Goal: Navigation & Orientation: Find specific page/section

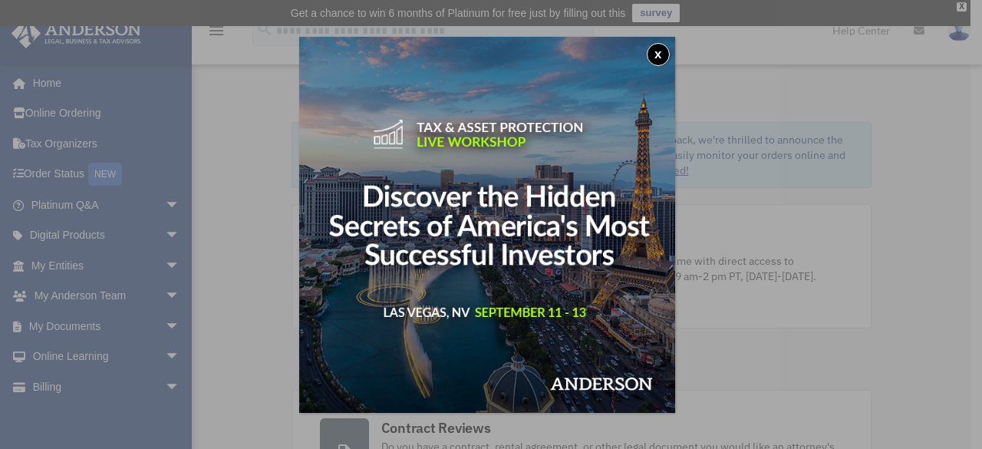
click at [659, 52] on button "x" at bounding box center [657, 54] width 23 height 23
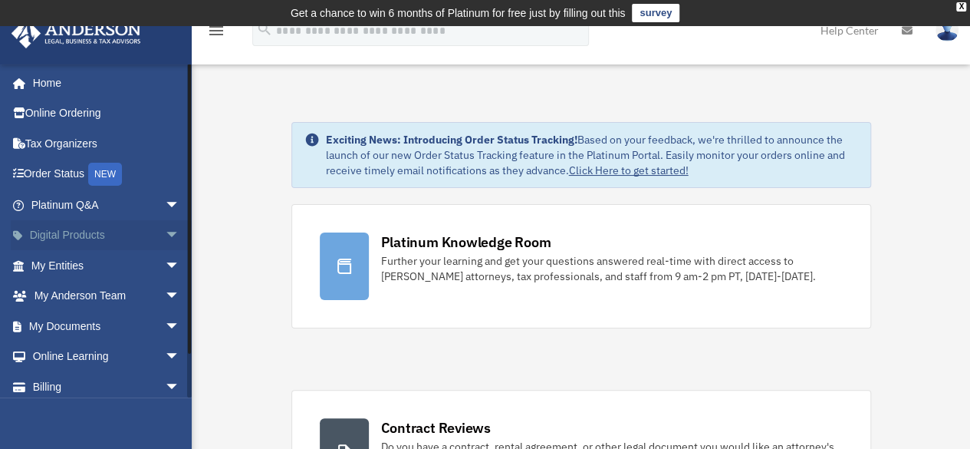
click at [165, 239] on span "arrow_drop_down" at bounding box center [180, 235] width 31 height 31
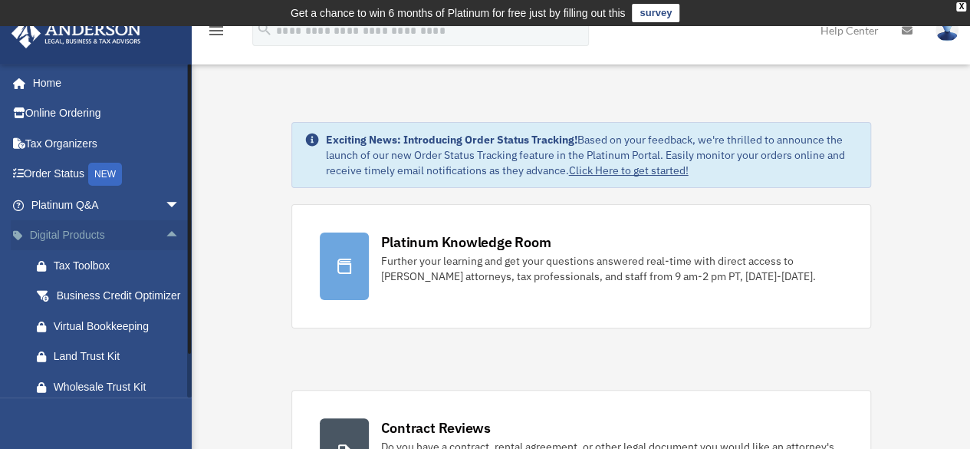
click at [165, 239] on span "arrow_drop_up" at bounding box center [180, 235] width 31 height 31
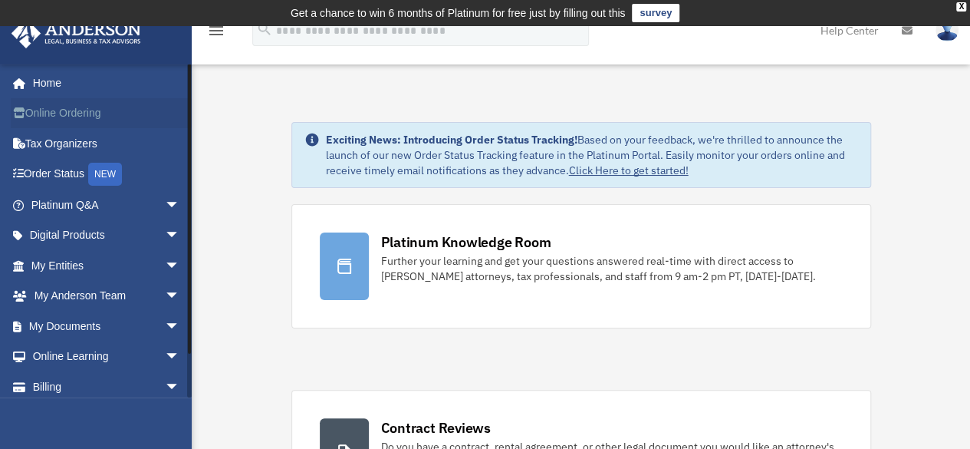
click at [114, 108] on link "Online Ordering" at bounding box center [107, 113] width 192 height 31
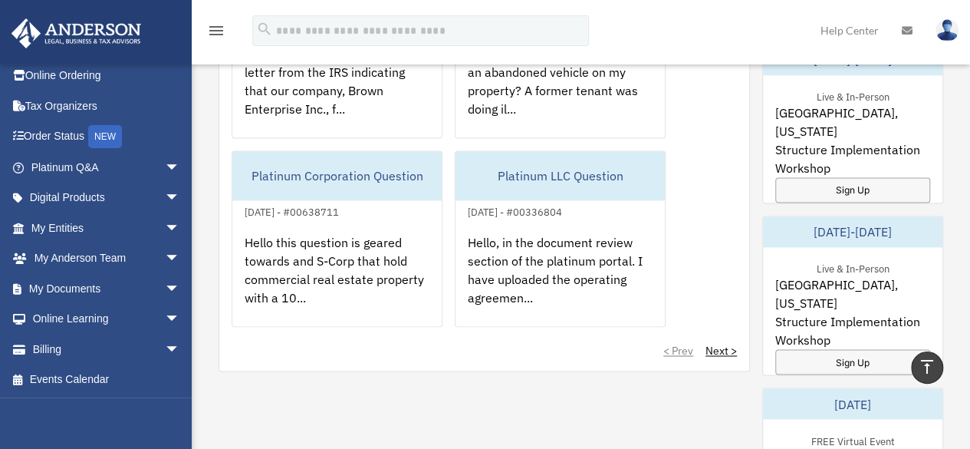
scroll to position [707, 0]
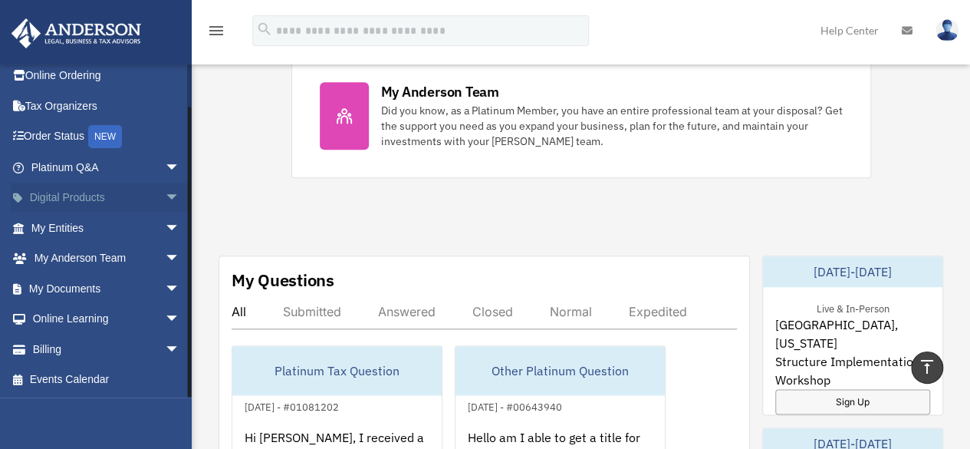
click at [165, 200] on span "arrow_drop_down" at bounding box center [180, 198] width 31 height 31
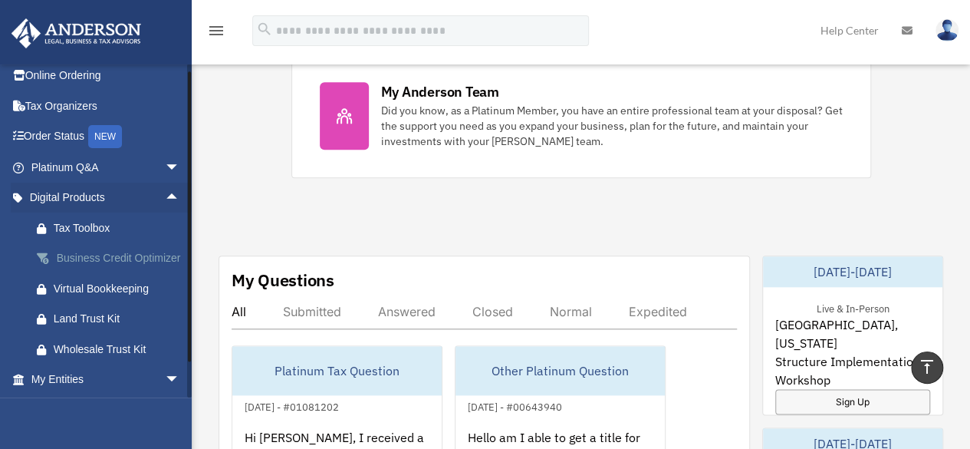
scroll to position [114, 0]
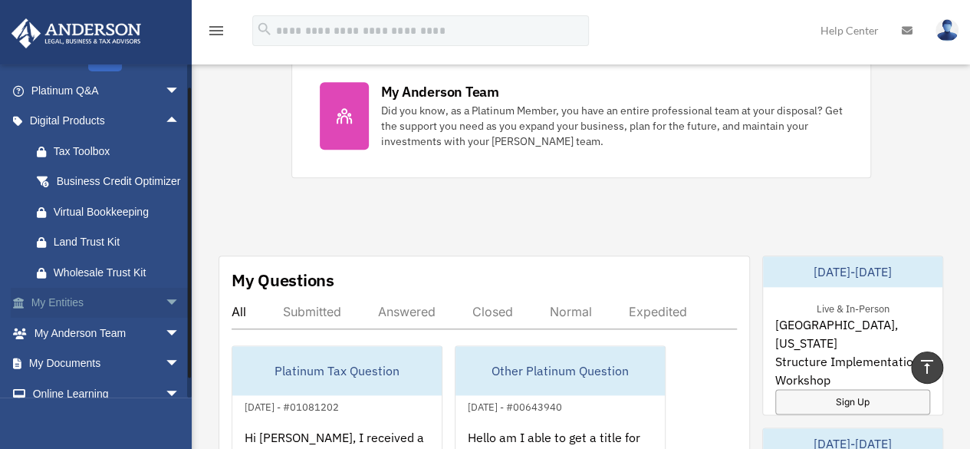
click at [165, 319] on span "arrow_drop_down" at bounding box center [180, 303] width 31 height 31
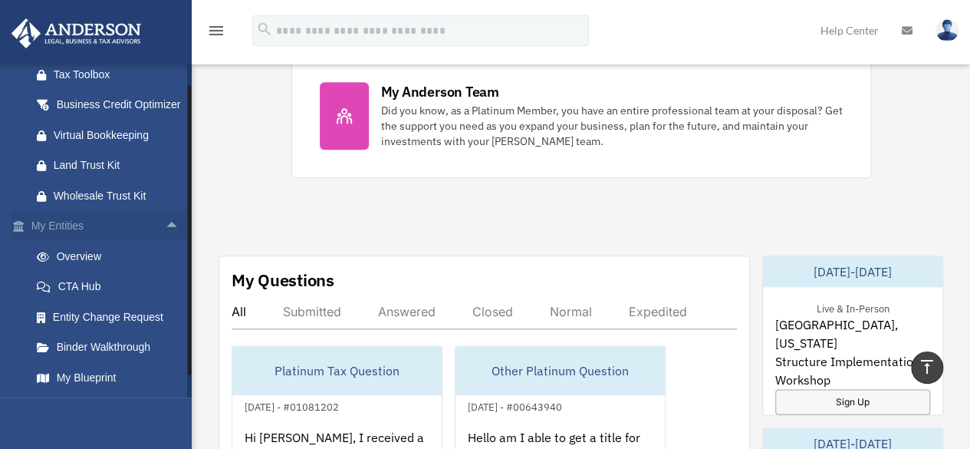
click at [165, 239] on span "arrow_drop_up" at bounding box center [180, 226] width 31 height 31
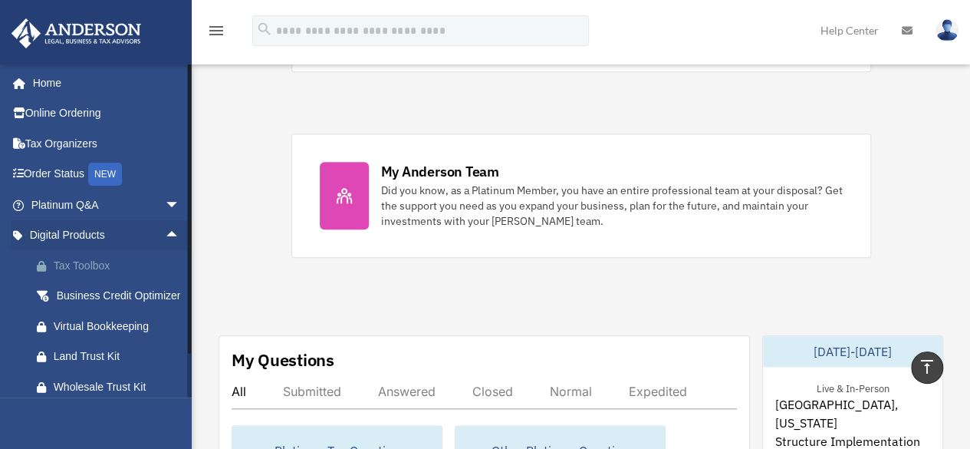
scroll to position [554, 0]
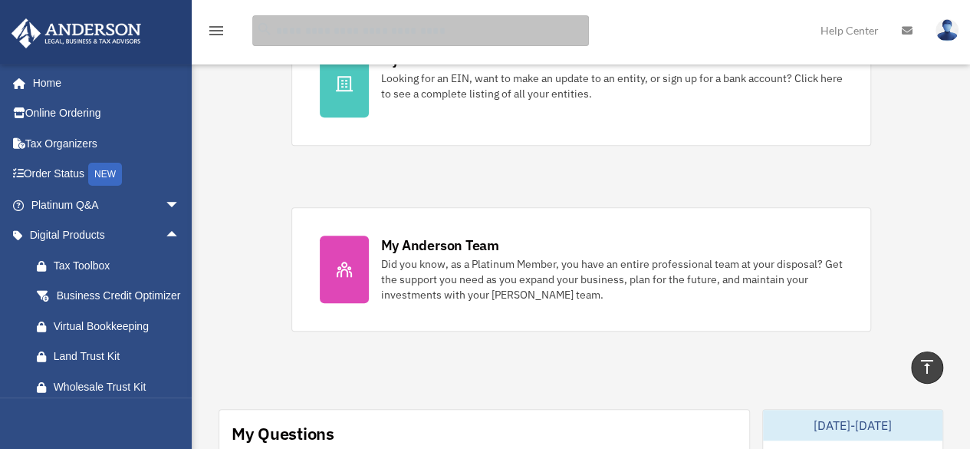
click at [306, 26] on input "search" at bounding box center [420, 30] width 337 height 31
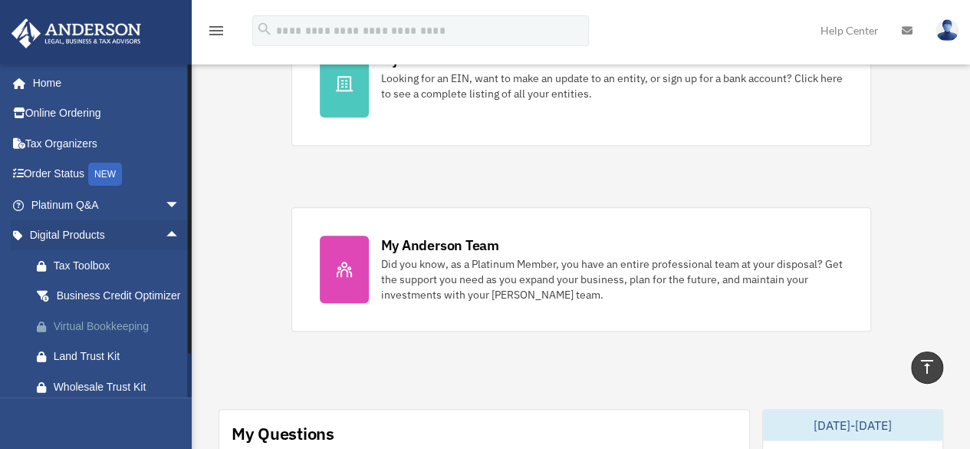
click at [95, 336] on div "Virtual Bookkeeping" at bounding box center [119, 326] width 130 height 19
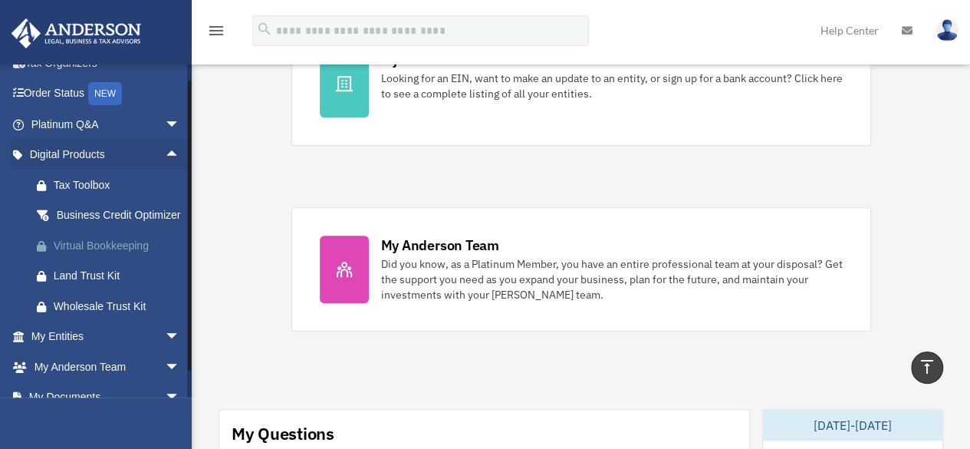
scroll to position [153, 0]
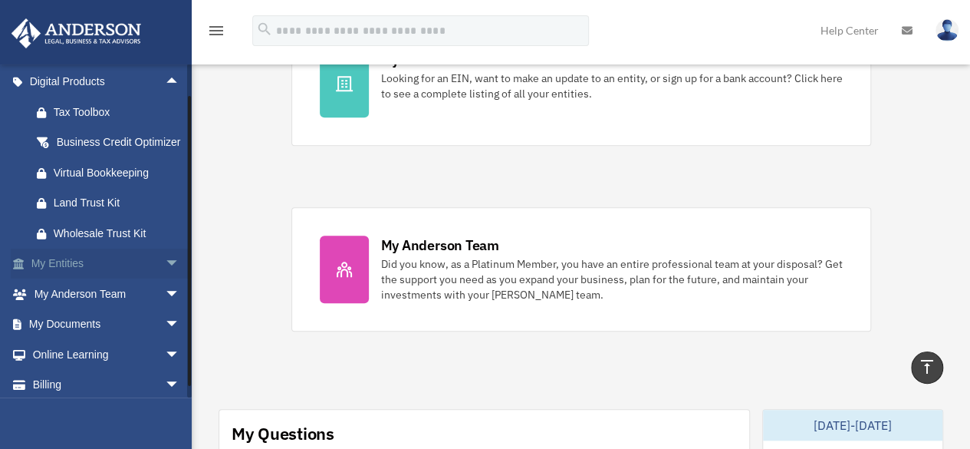
click at [165, 277] on span "arrow_drop_down" at bounding box center [180, 263] width 31 height 31
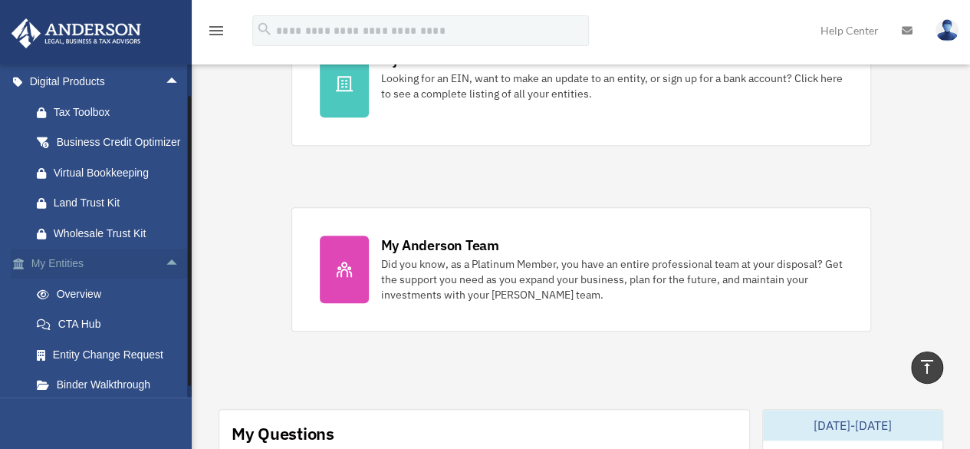
click at [165, 277] on span "arrow_drop_up" at bounding box center [180, 263] width 31 height 31
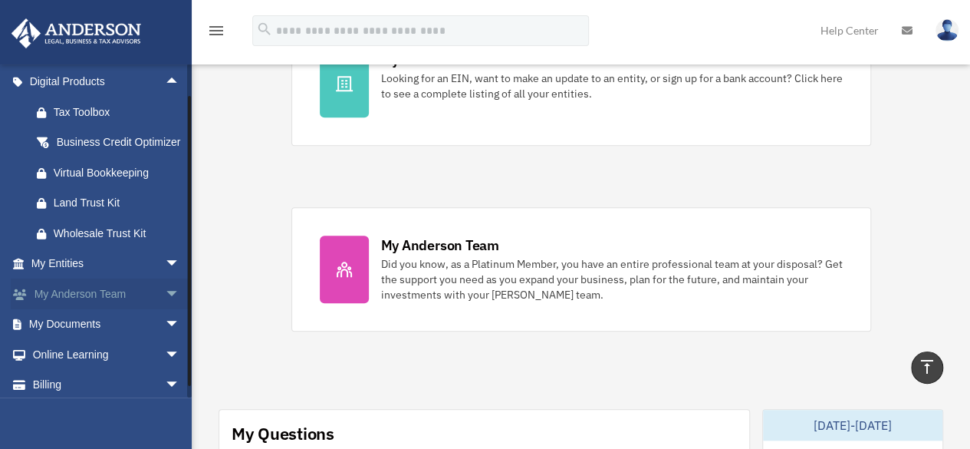
click at [170, 310] on span "arrow_drop_down" at bounding box center [180, 293] width 31 height 31
click at [171, 310] on span "arrow_drop_up" at bounding box center [180, 293] width 31 height 31
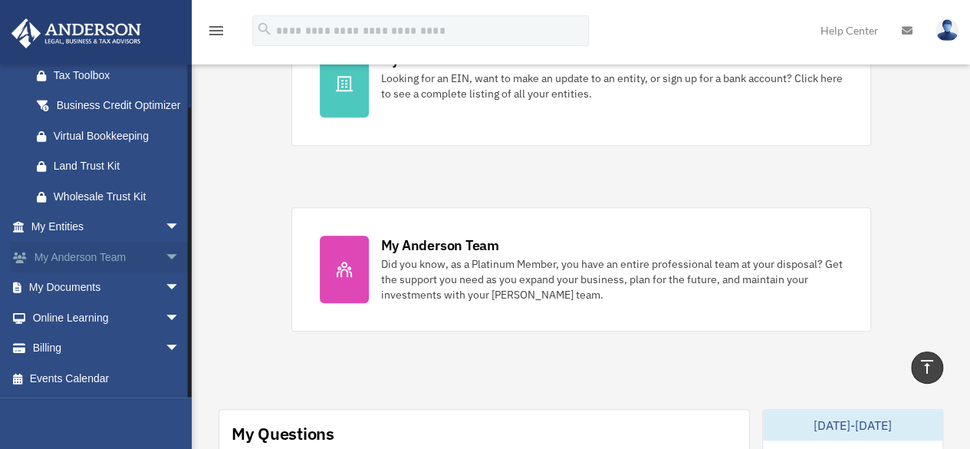
scroll to position [208, 0]
click at [165, 291] on span "arrow_drop_down" at bounding box center [180, 287] width 31 height 31
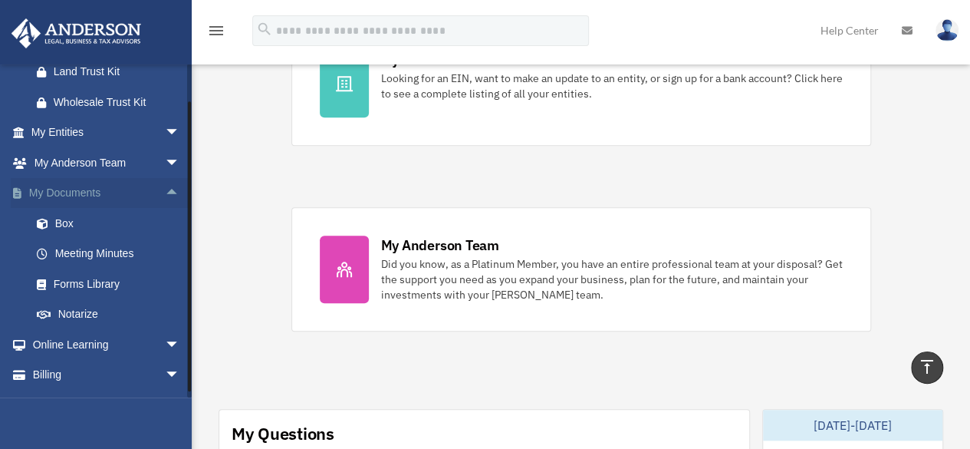
scroll to position [329, 0]
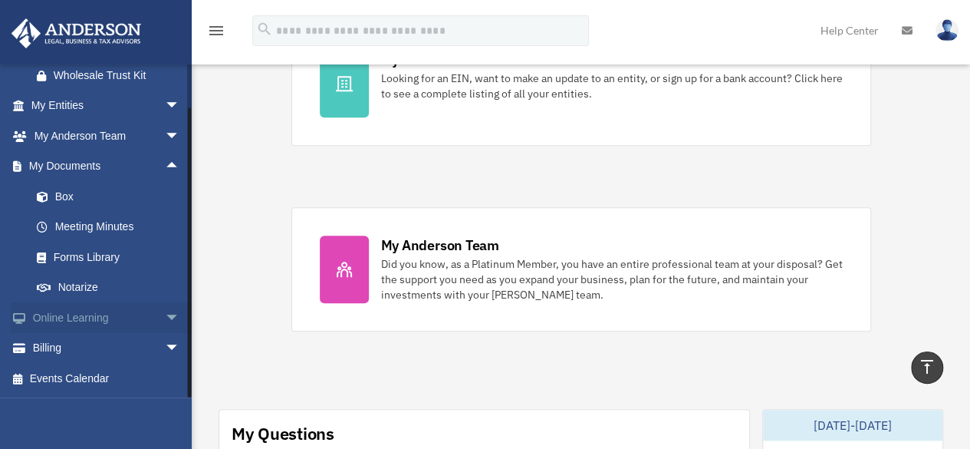
click at [165, 316] on span "arrow_drop_down" at bounding box center [180, 317] width 31 height 31
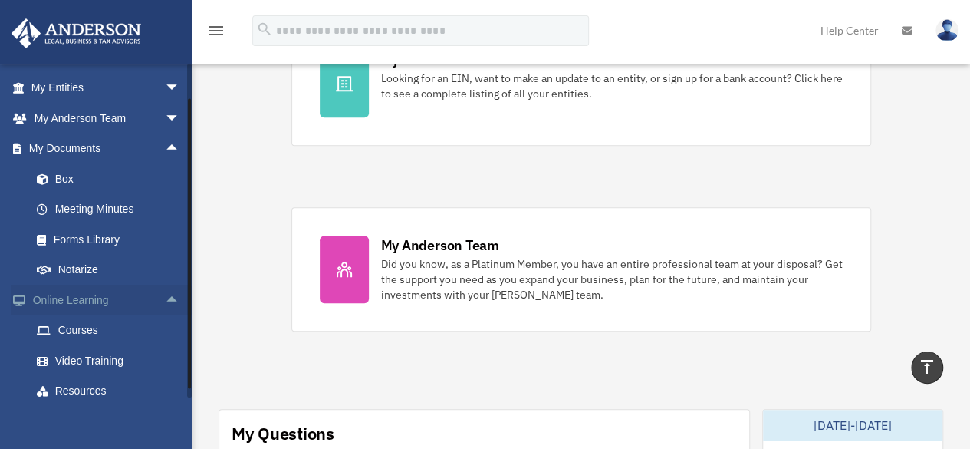
scroll to position [406, 0]
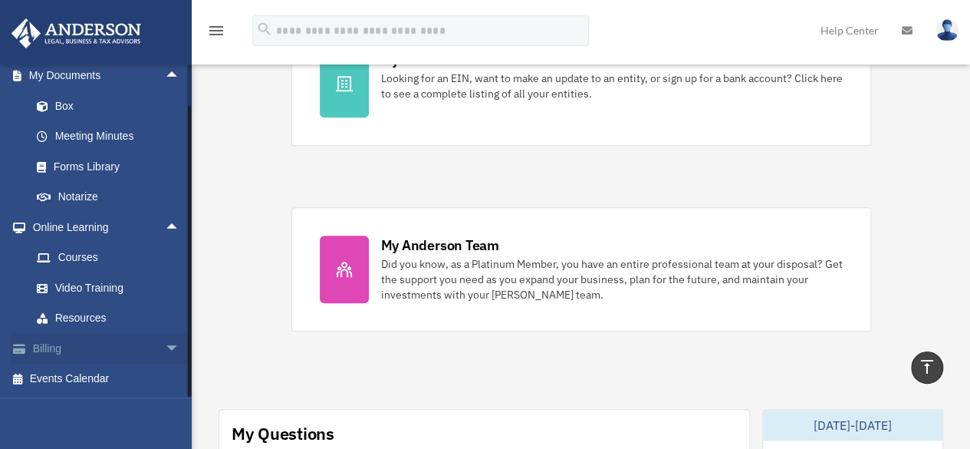
click at [165, 352] on span "arrow_drop_down" at bounding box center [180, 348] width 31 height 31
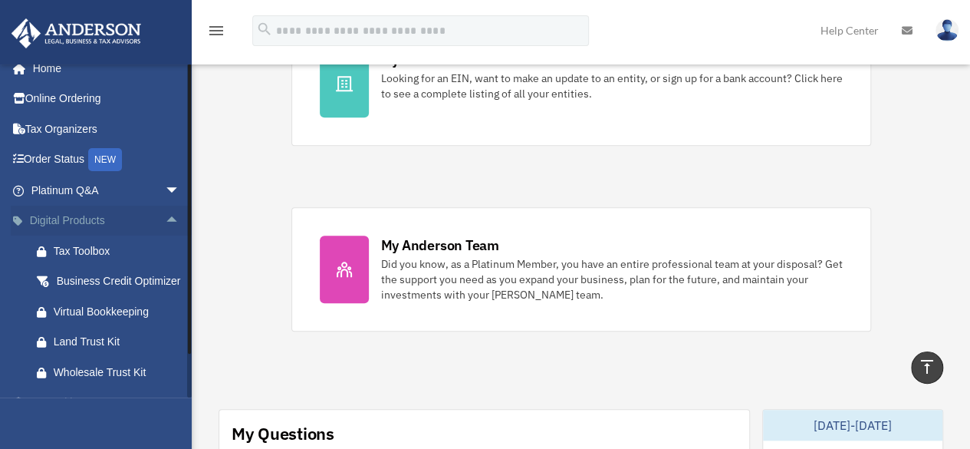
scroll to position [0, 0]
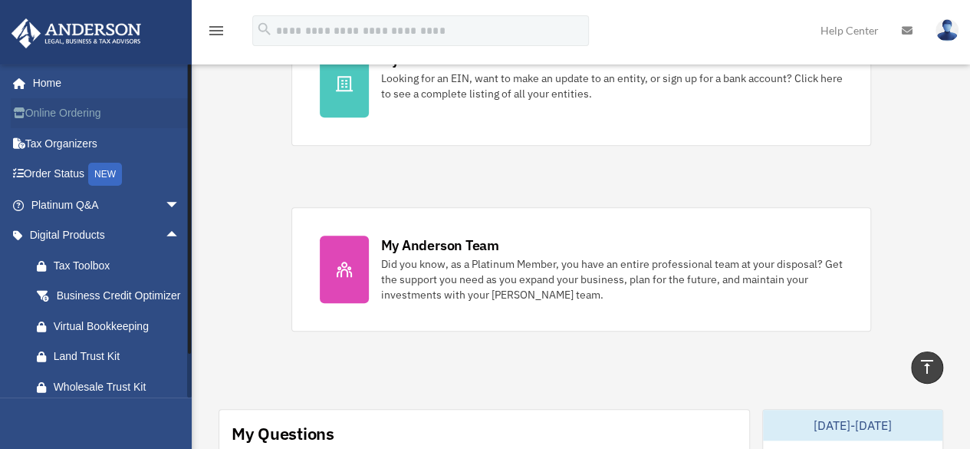
click at [117, 116] on link "Online Ordering" at bounding box center [107, 113] width 192 height 31
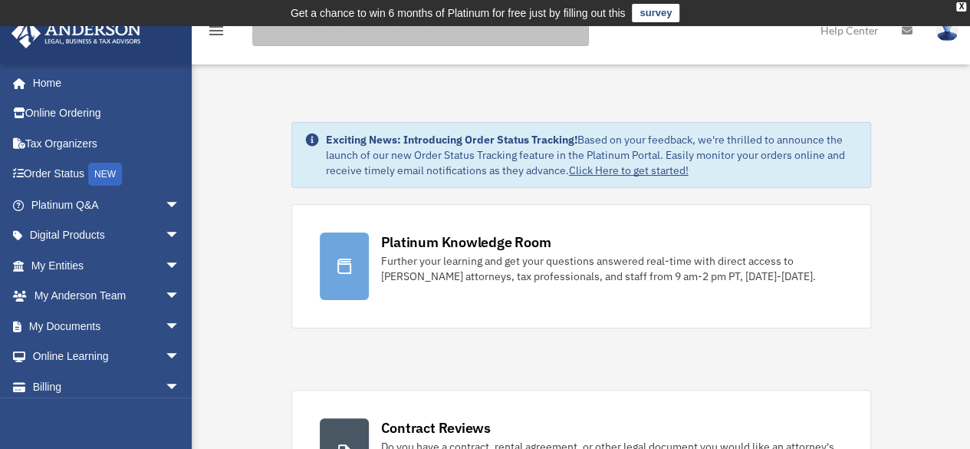
click at [368, 39] on input "search" at bounding box center [420, 30] width 337 height 31
type input "**********"
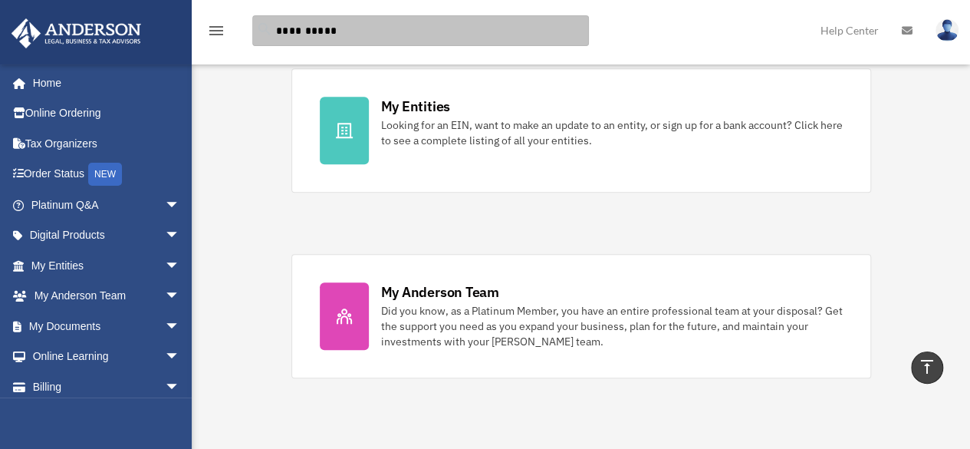
scroll to position [537, 0]
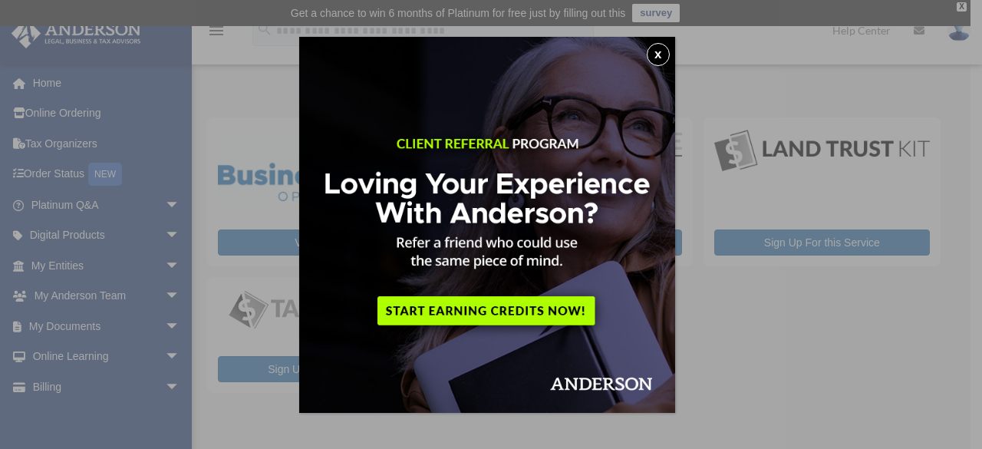
click at [658, 53] on button "x" at bounding box center [657, 54] width 23 height 23
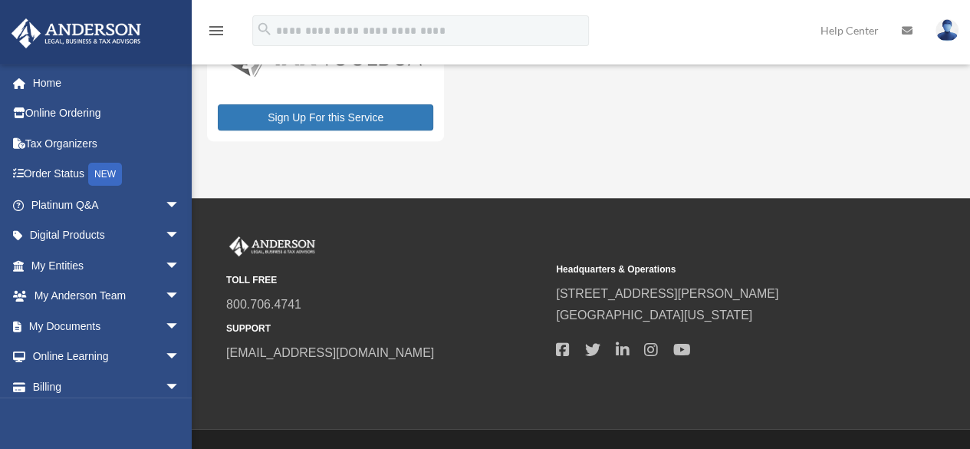
scroll to position [287, 0]
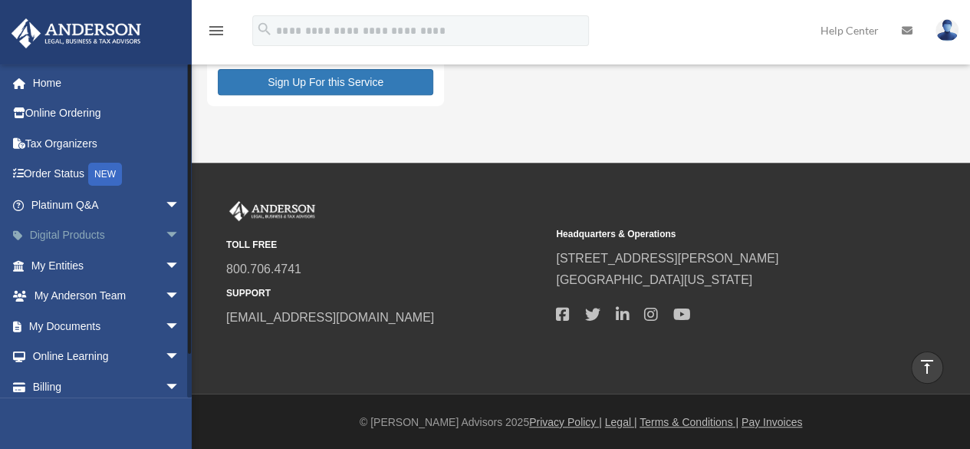
click at [165, 237] on span "arrow_drop_down" at bounding box center [180, 235] width 31 height 31
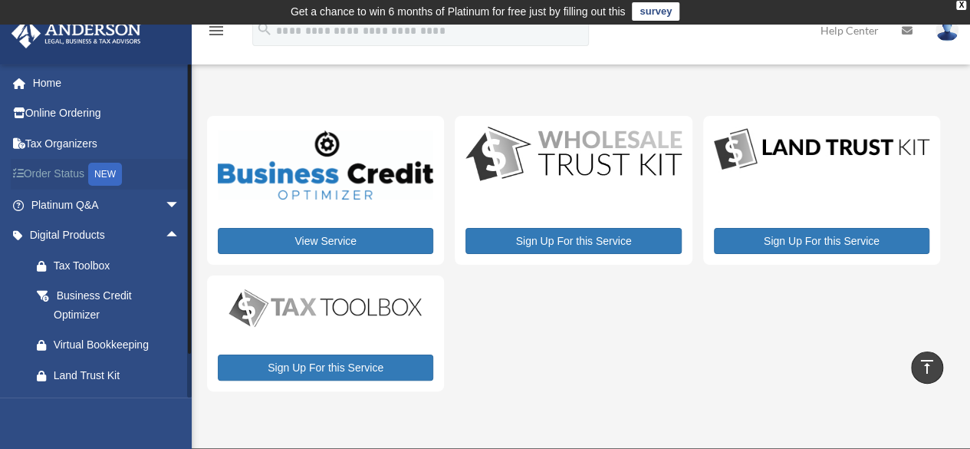
scroll to position [0, 0]
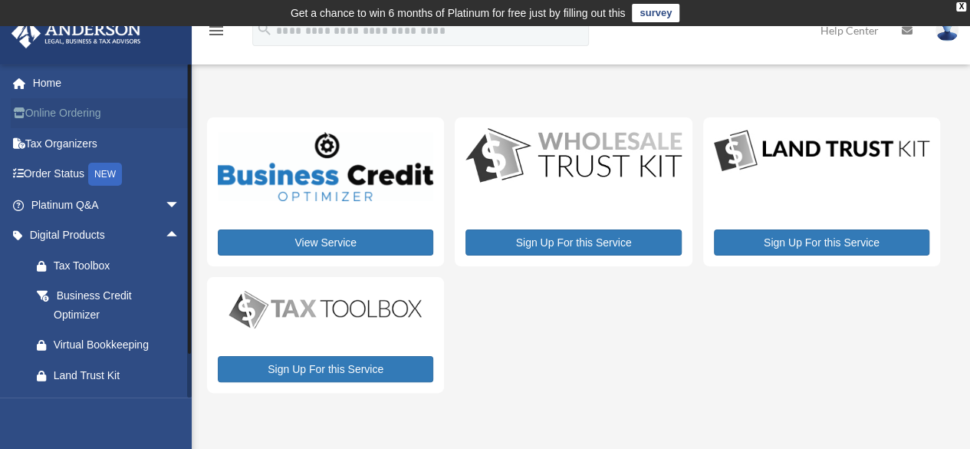
click at [84, 120] on link "Online Ordering" at bounding box center [107, 113] width 192 height 31
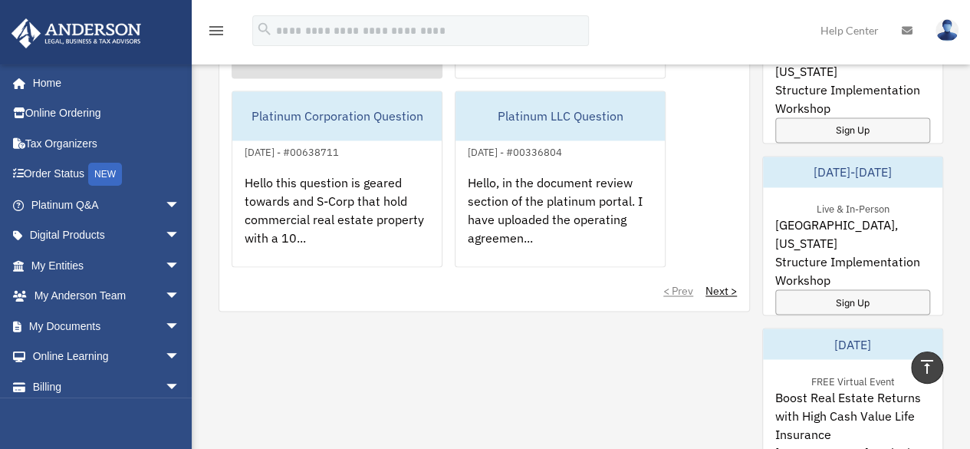
scroll to position [1457, 0]
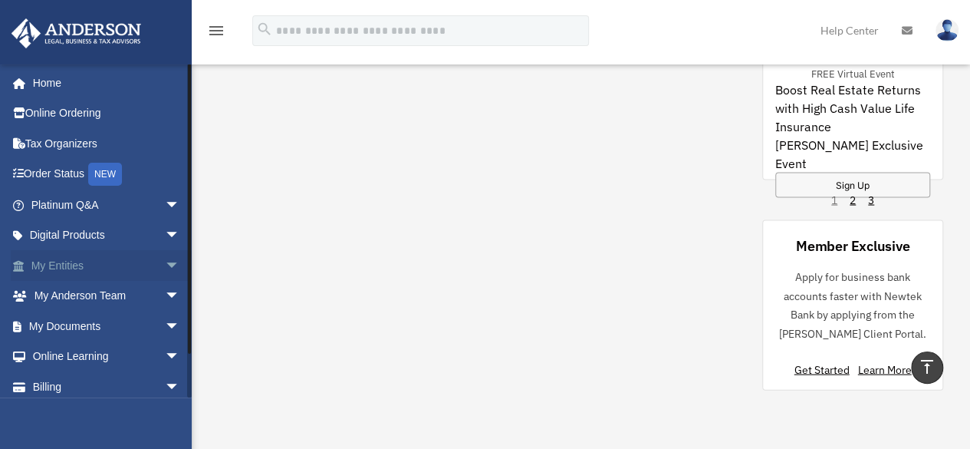
click at [165, 262] on span "arrow_drop_down" at bounding box center [180, 265] width 31 height 31
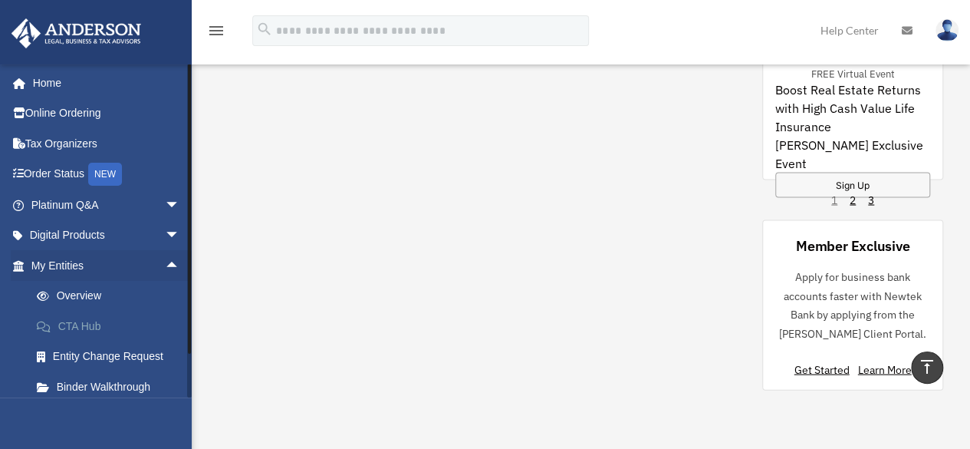
click at [95, 322] on link "CTA Hub" at bounding box center [112, 326] width 182 height 31
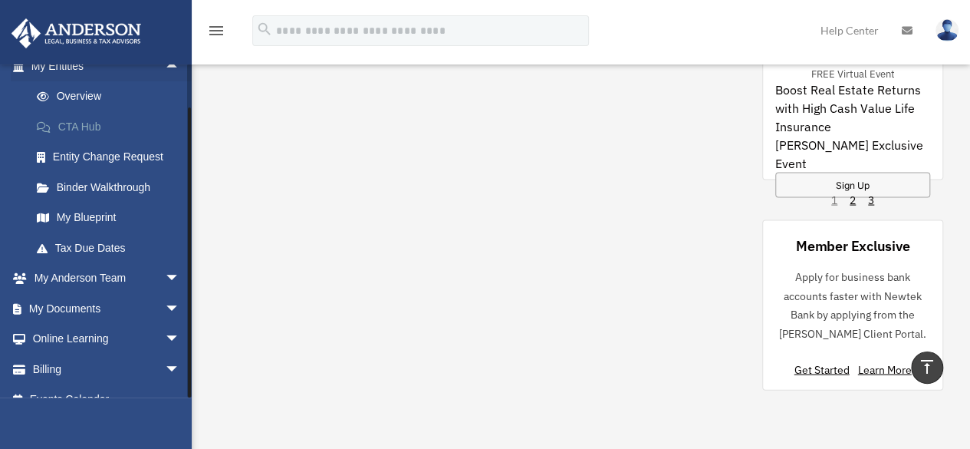
scroll to position [219, 0]
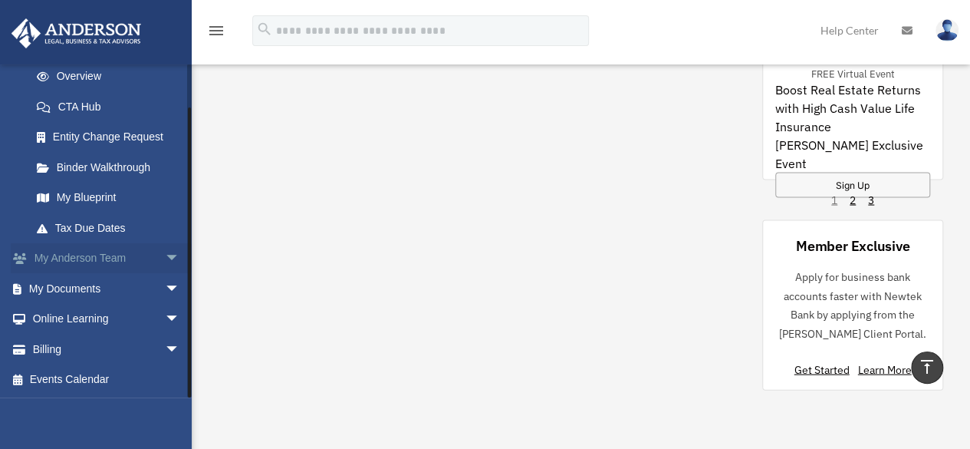
click at [167, 258] on span "arrow_drop_down" at bounding box center [180, 258] width 31 height 31
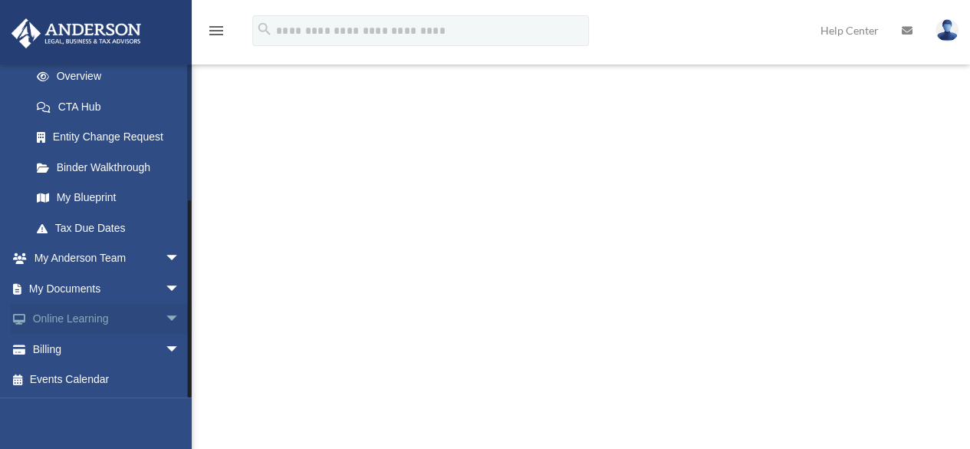
scroll to position [460, 0]
click at [165, 343] on span "arrow_drop_down" at bounding box center [180, 349] width 31 height 31
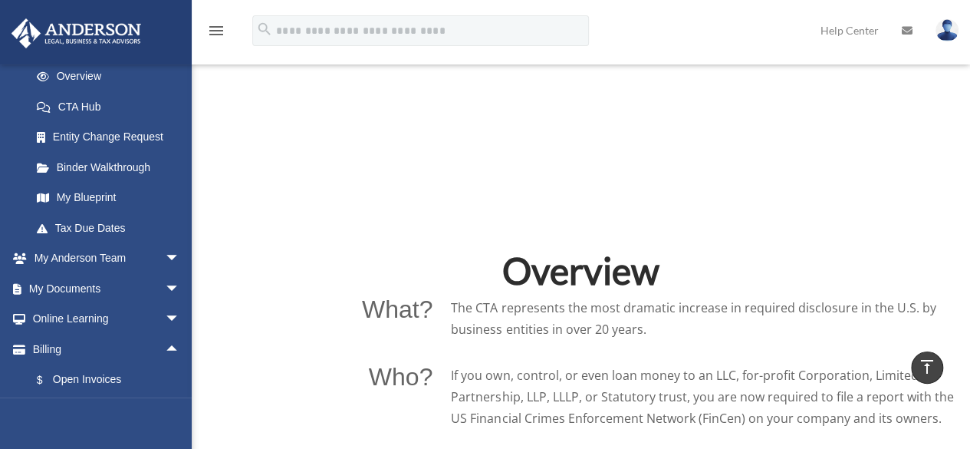
scroll to position [844, 0]
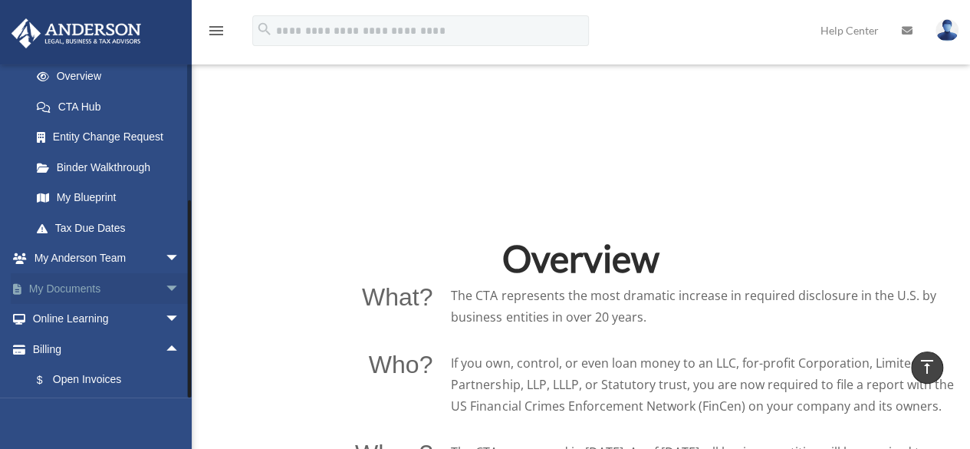
click at [165, 291] on span "arrow_drop_down" at bounding box center [180, 288] width 31 height 31
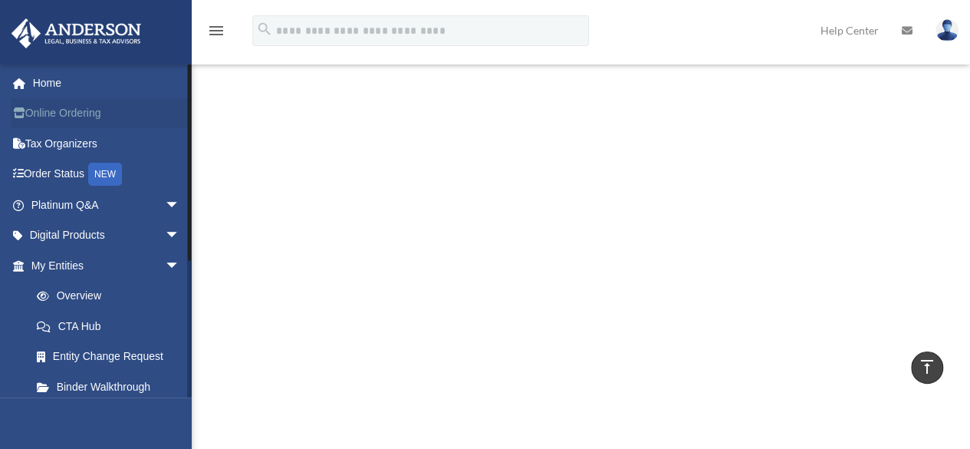
scroll to position [230, 0]
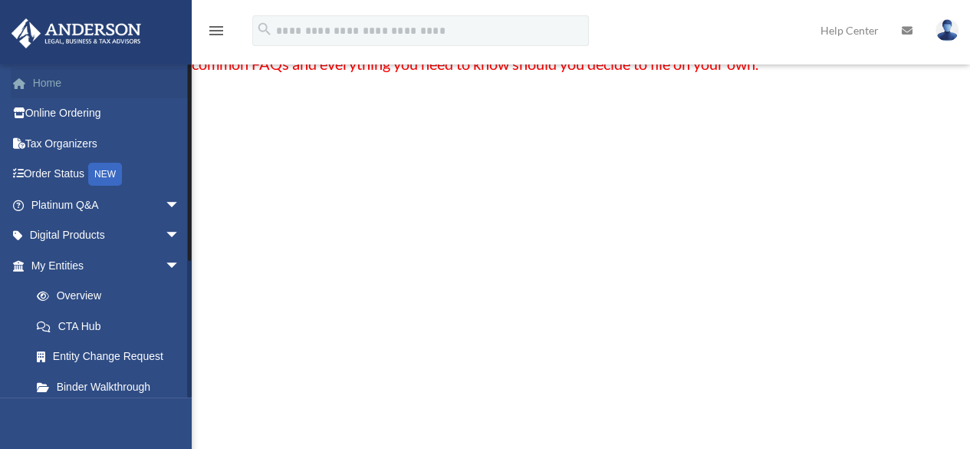
click at [62, 96] on link "Home" at bounding box center [107, 82] width 192 height 31
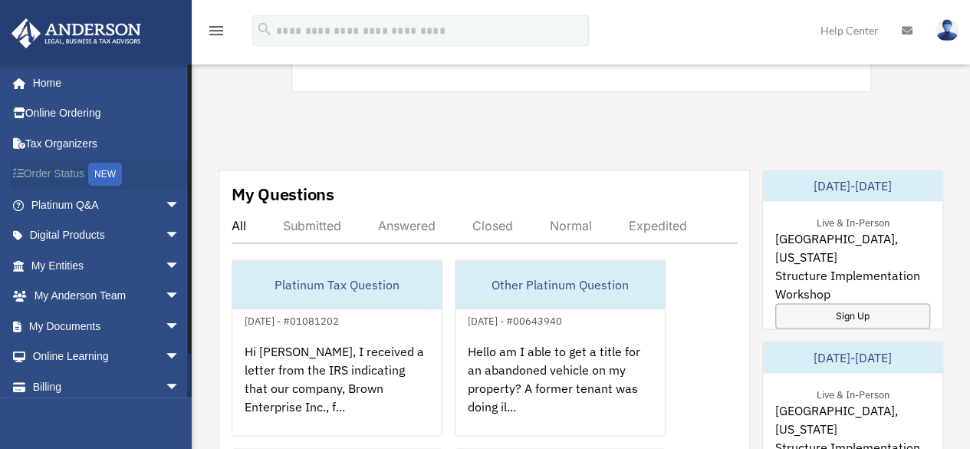
scroll to position [793, 0]
click at [48, 170] on link "Order Status NEW" at bounding box center [107, 174] width 192 height 31
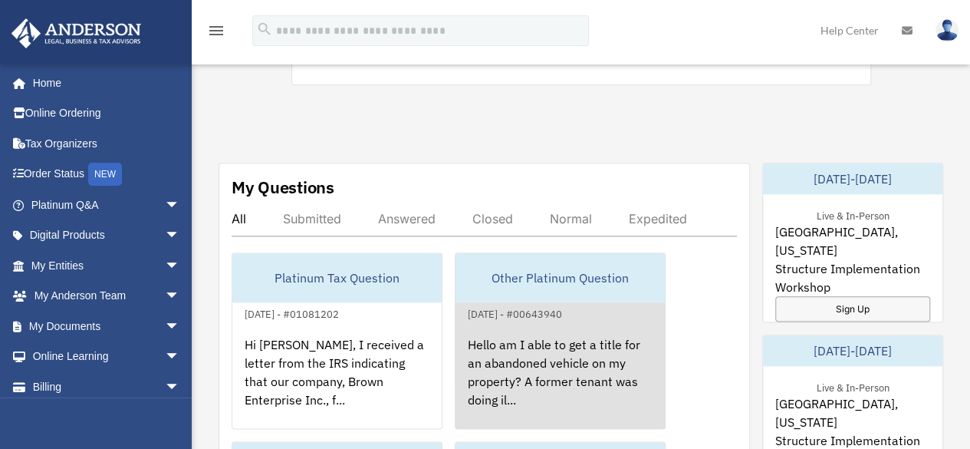
scroll to position [793, 0]
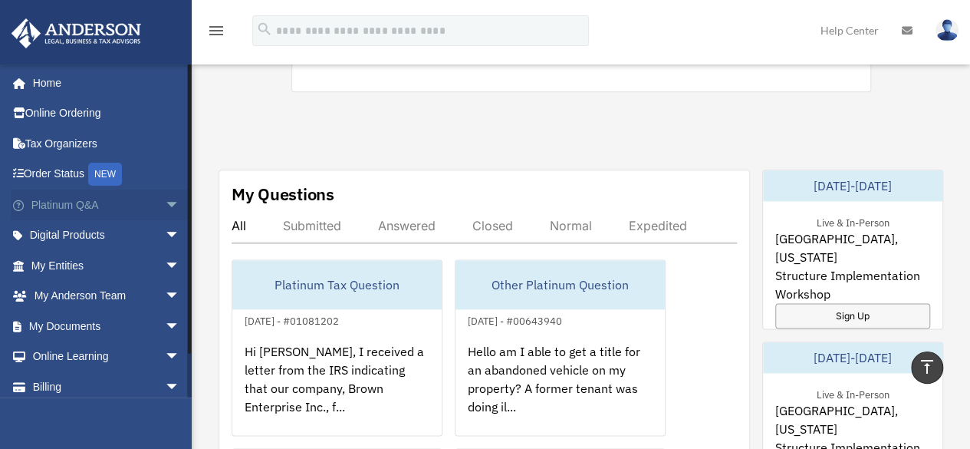
click at [165, 201] on span "arrow_drop_down" at bounding box center [180, 204] width 31 height 31
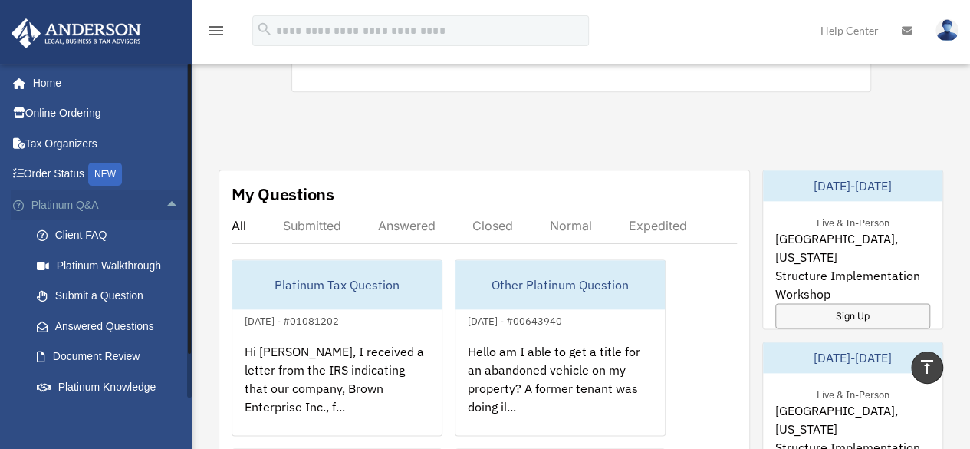
click at [165, 201] on span "arrow_drop_up" at bounding box center [180, 204] width 31 height 31
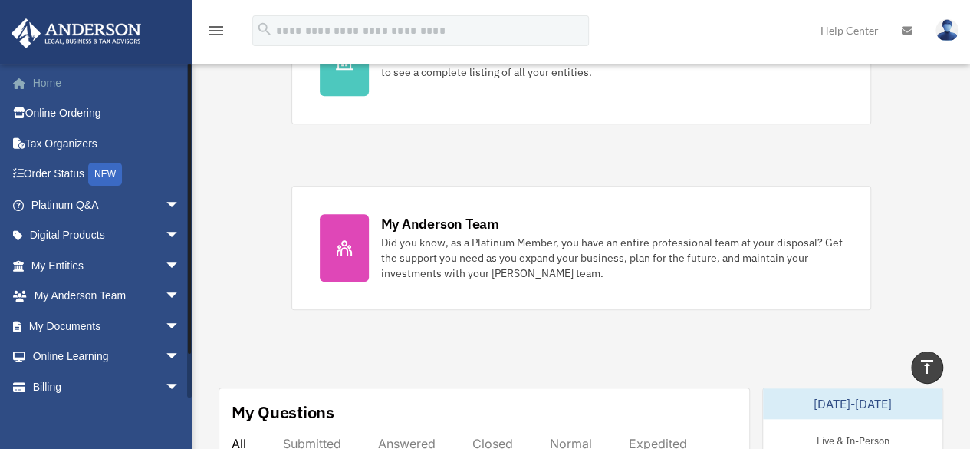
scroll to position [486, 0]
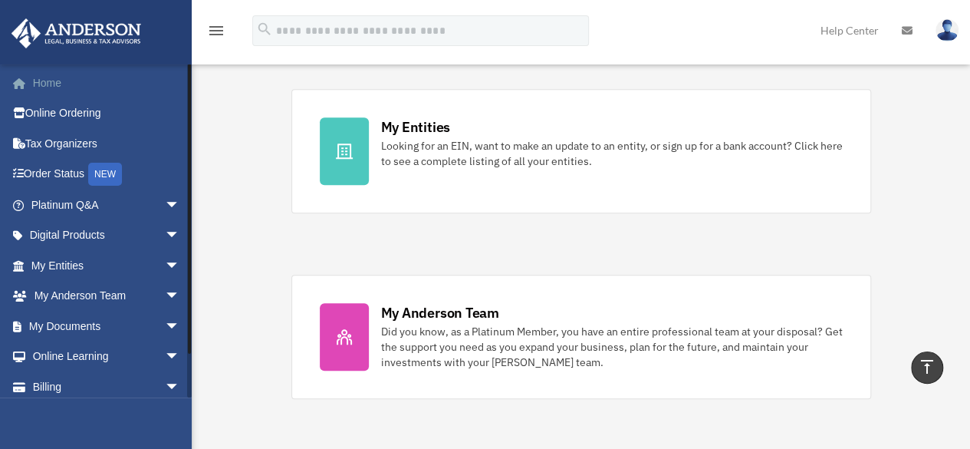
click at [66, 76] on link "Home" at bounding box center [107, 82] width 192 height 31
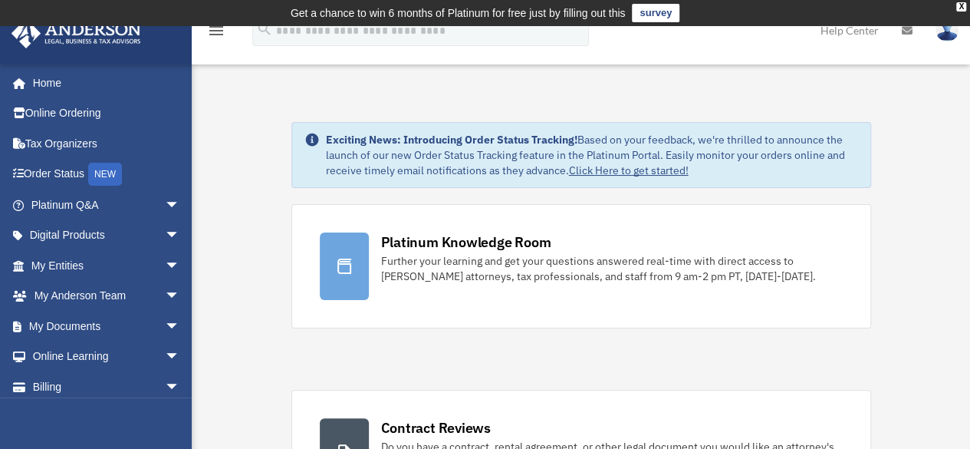
click at [839, 34] on link "Help Center" at bounding box center [849, 30] width 81 height 61
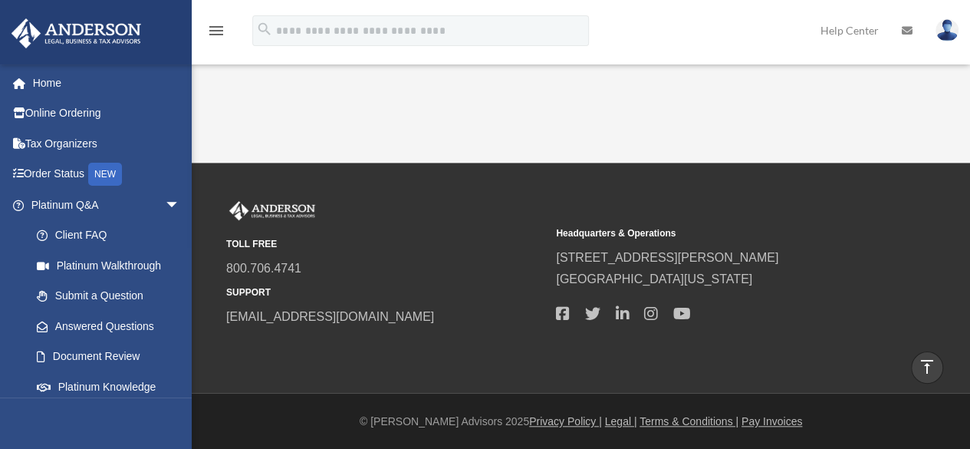
scroll to position [463, 0]
click at [957, 34] on img at bounding box center [947, 30] width 23 height 22
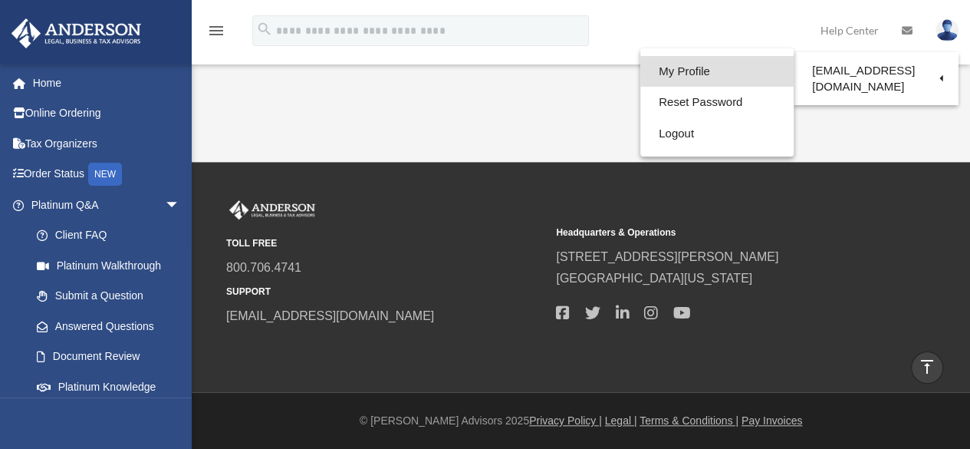
click at [707, 74] on link "My Profile" at bounding box center [716, 71] width 153 height 31
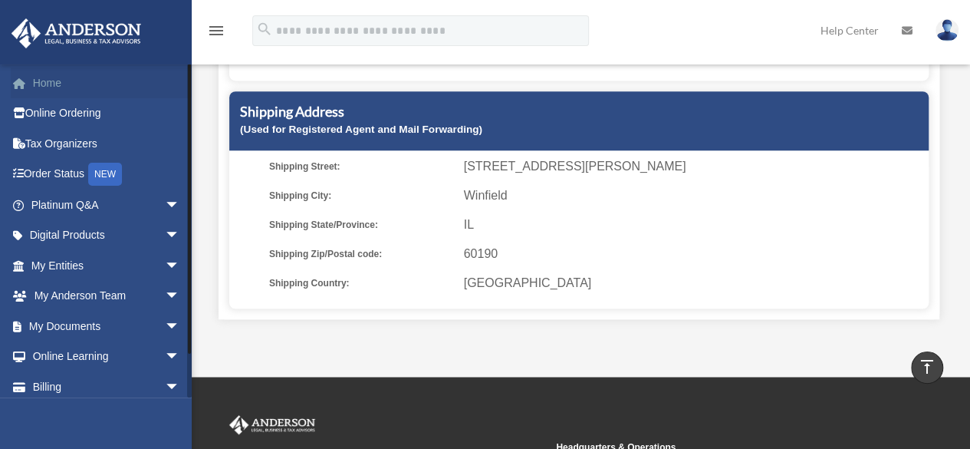
scroll to position [437, 0]
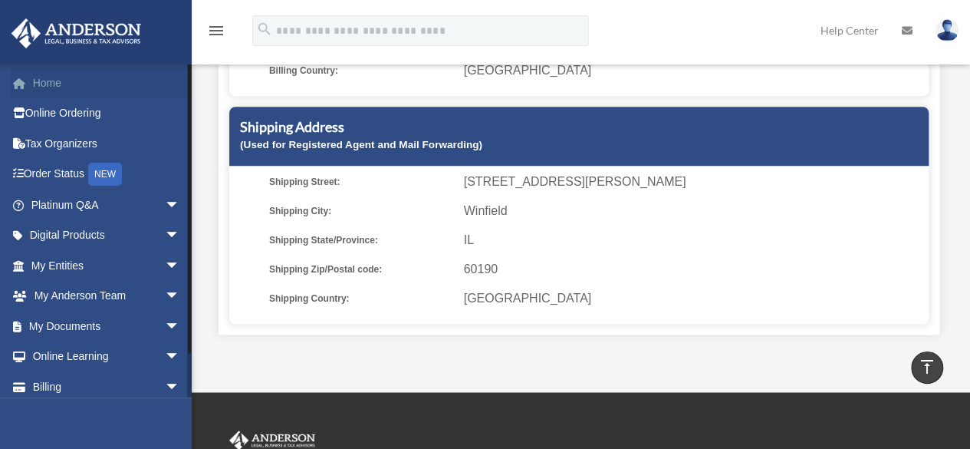
click at [46, 81] on link "Home" at bounding box center [107, 82] width 192 height 31
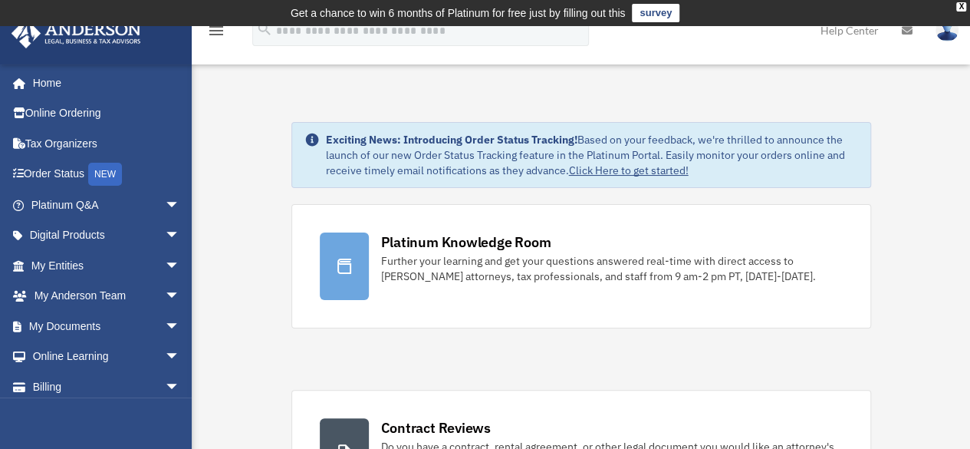
click at [966, 10] on td "Get a chance to win 6 months of Platinum for free just by filling out this surv…" at bounding box center [485, 13] width 970 height 26
click at [962, 10] on div "X" at bounding box center [961, 6] width 10 height 9
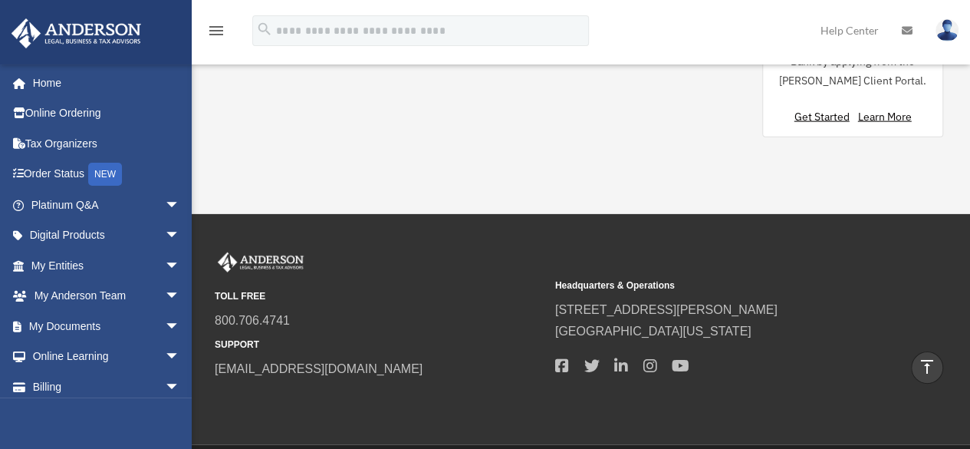
scroll to position [1733, 0]
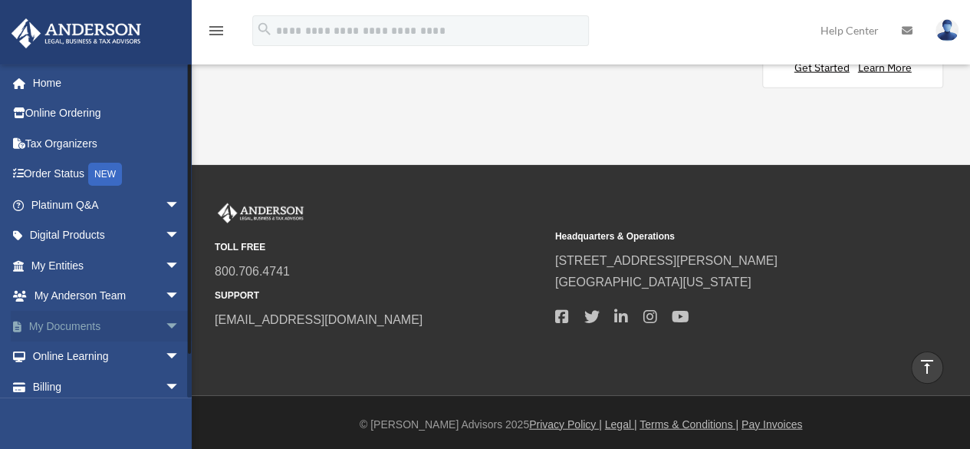
click at [165, 337] on span "arrow_drop_down" at bounding box center [180, 326] width 31 height 31
click at [165, 337] on span "arrow_drop_up" at bounding box center [180, 326] width 31 height 31
click at [165, 356] on span "arrow_drop_down" at bounding box center [180, 356] width 31 height 31
click at [165, 356] on span "arrow_drop_up" at bounding box center [180, 356] width 31 height 31
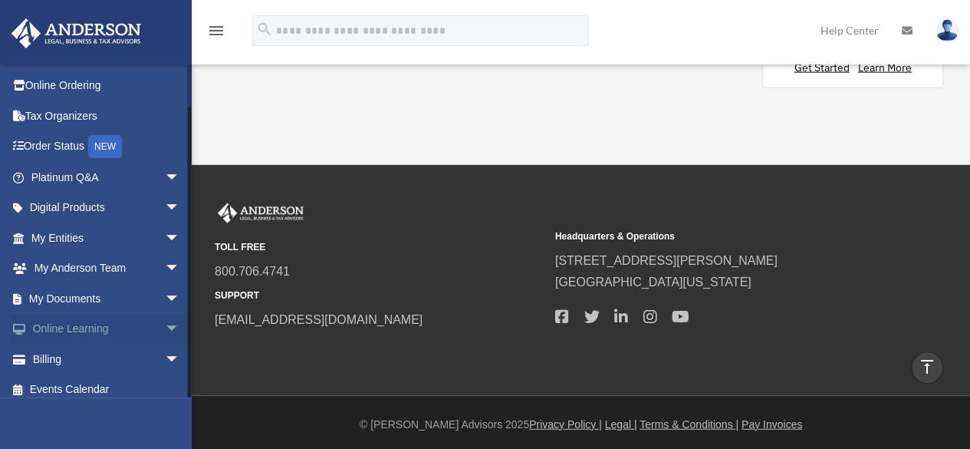
scroll to position [38, 0]
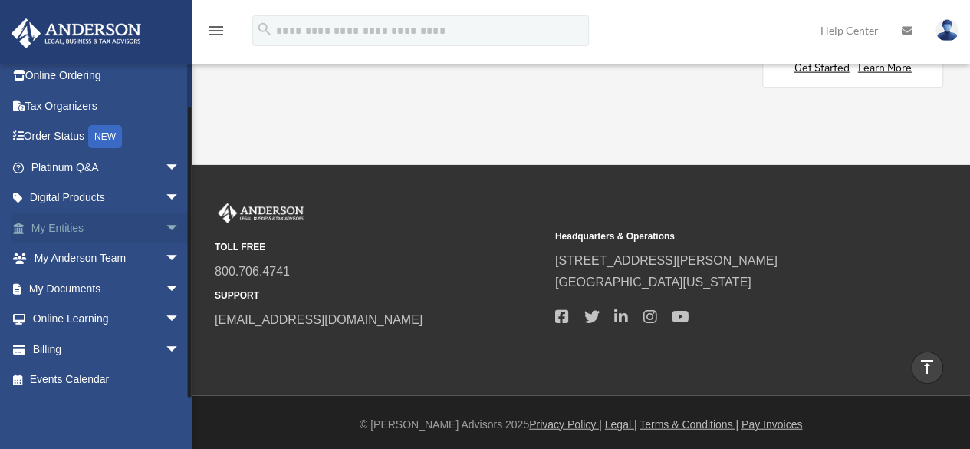
click at [110, 235] on link "My Entities arrow_drop_down" at bounding box center [107, 227] width 192 height 31
click at [165, 229] on span "arrow_drop_down" at bounding box center [180, 227] width 31 height 31
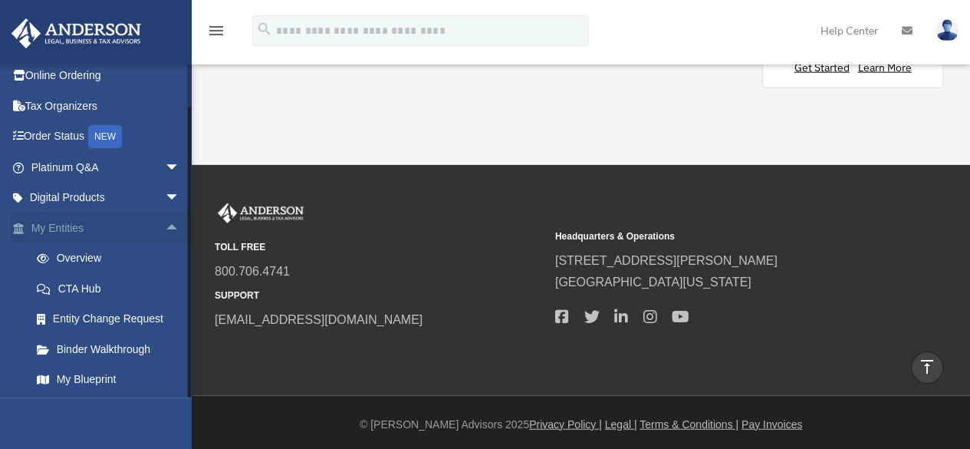
click at [165, 229] on span "arrow_drop_up" at bounding box center [180, 227] width 31 height 31
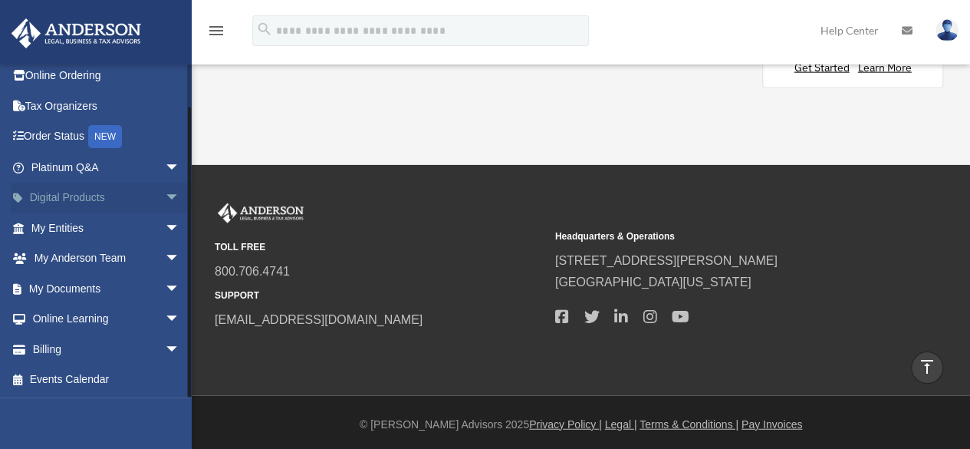
click at [165, 192] on span "arrow_drop_down" at bounding box center [180, 198] width 31 height 31
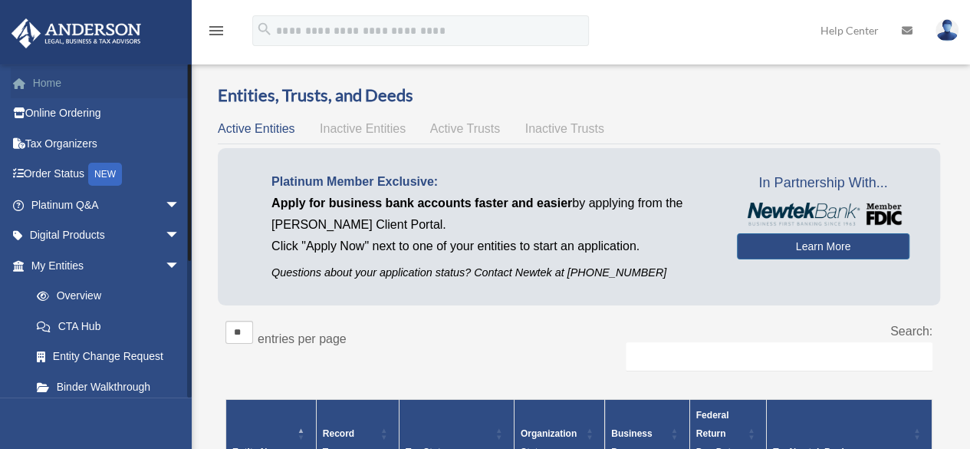
click at [67, 83] on link "Home" at bounding box center [107, 82] width 192 height 31
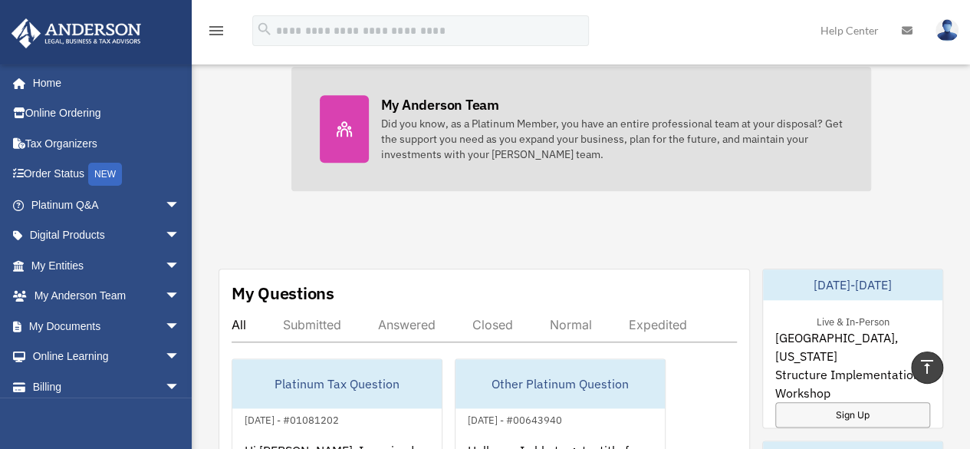
scroll to position [690, 0]
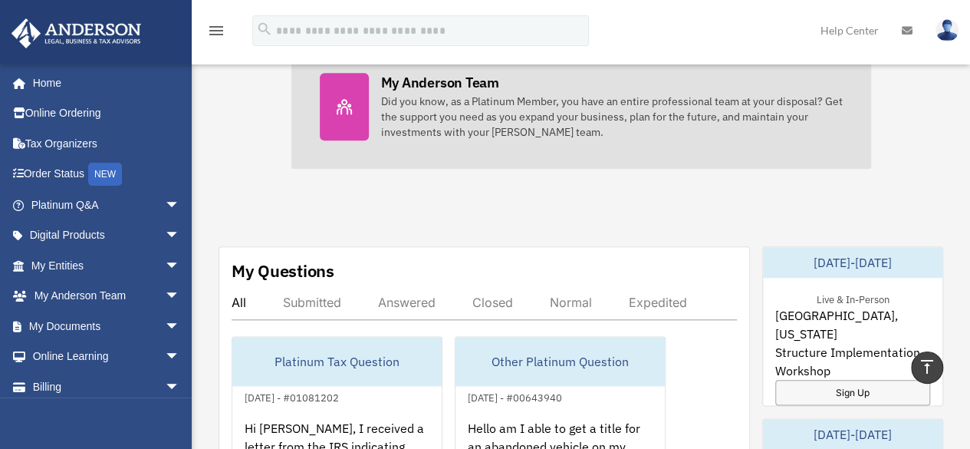
click at [626, 111] on div "Did you know, as a Platinum Member, you have an entire professional team at you…" at bounding box center [612, 117] width 462 height 46
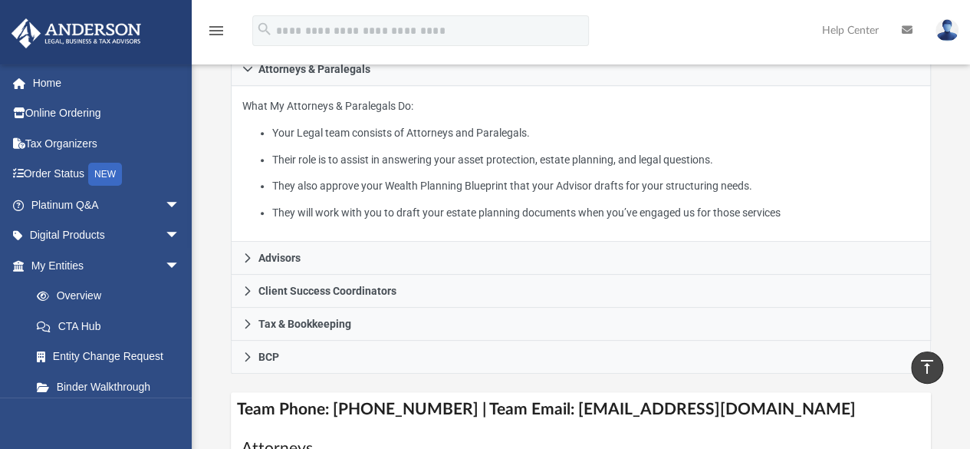
scroll to position [307, 0]
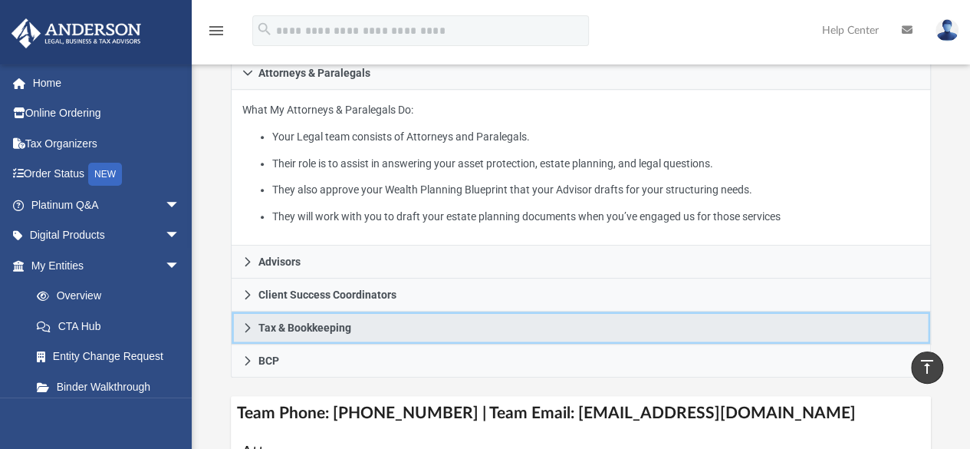
click at [353, 326] on link "Tax & Bookkeeping" at bounding box center [581, 327] width 701 height 33
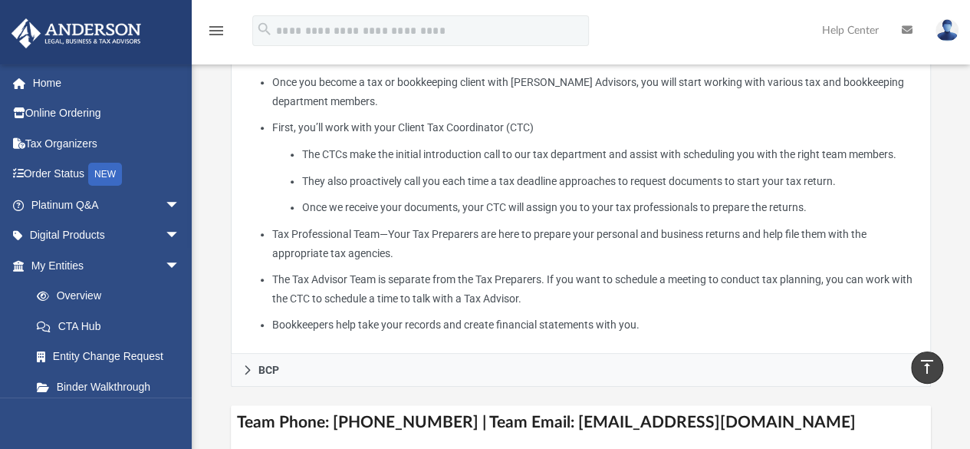
scroll to position [537, 0]
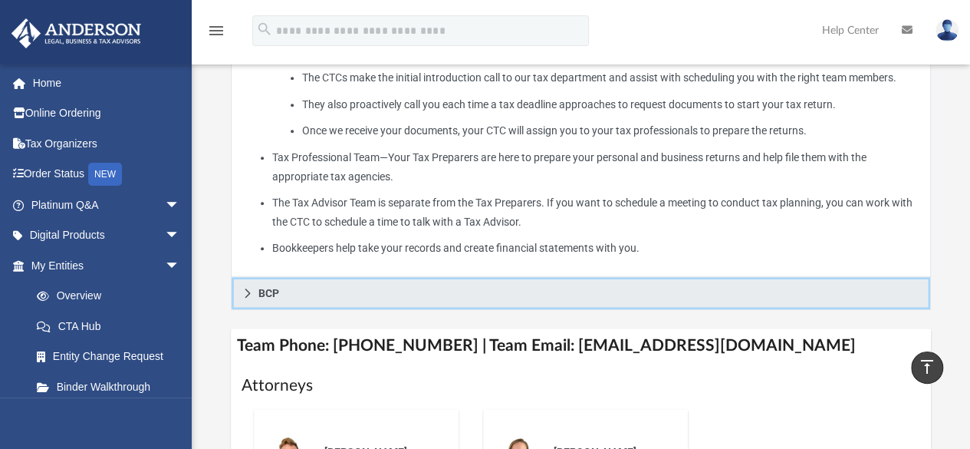
click at [314, 296] on link "BCP" at bounding box center [581, 293] width 701 height 33
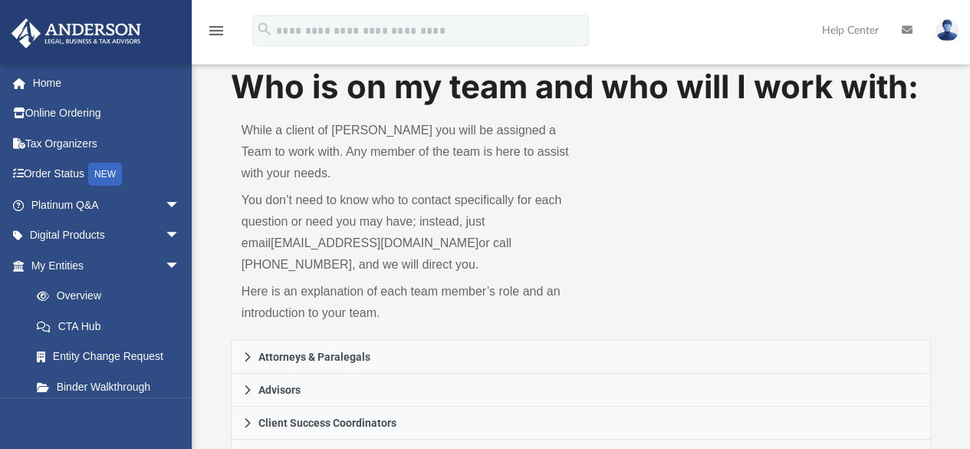
scroll to position [0, 0]
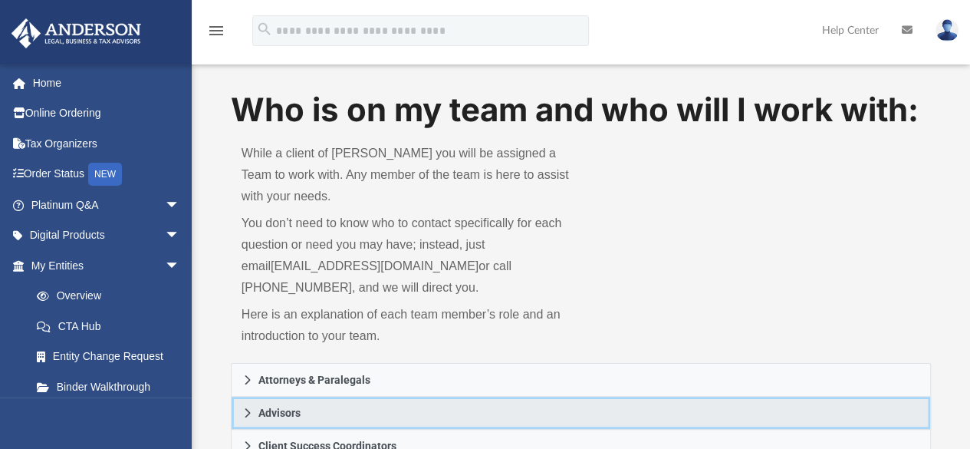
click at [339, 403] on link "Advisors" at bounding box center [581, 412] width 701 height 33
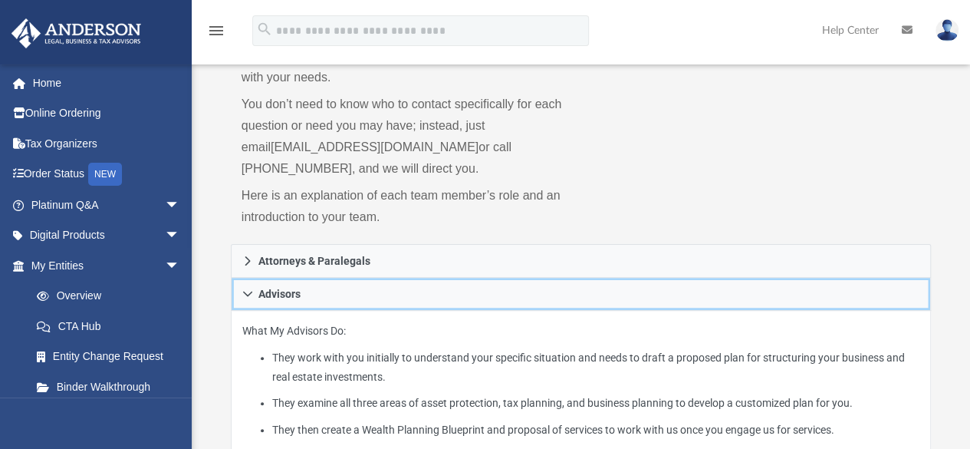
scroll to position [307, 0]
